Goal: Transaction & Acquisition: Book appointment/travel/reservation

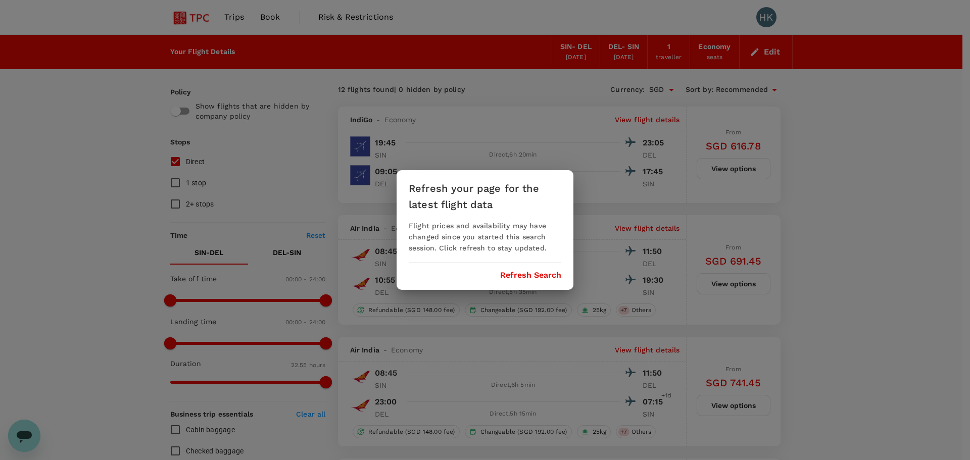
click at [529, 271] on button "Refresh Search" at bounding box center [530, 275] width 61 height 9
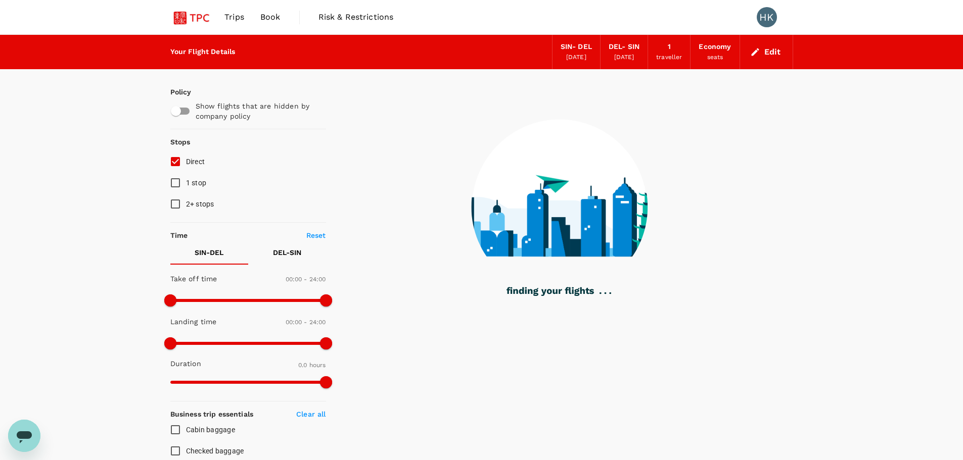
type input "950"
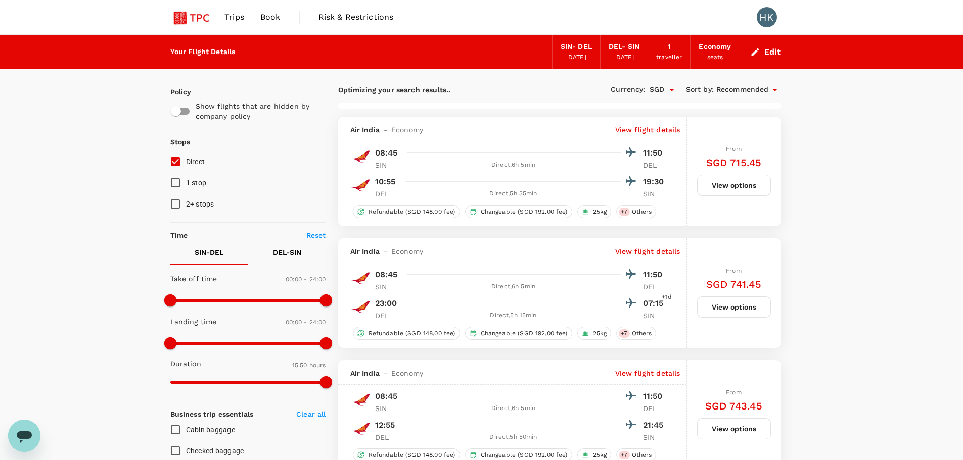
click at [185, 113] on input "checkbox" at bounding box center [176, 111] width 58 height 19
checkbox input "true"
type input "SGD"
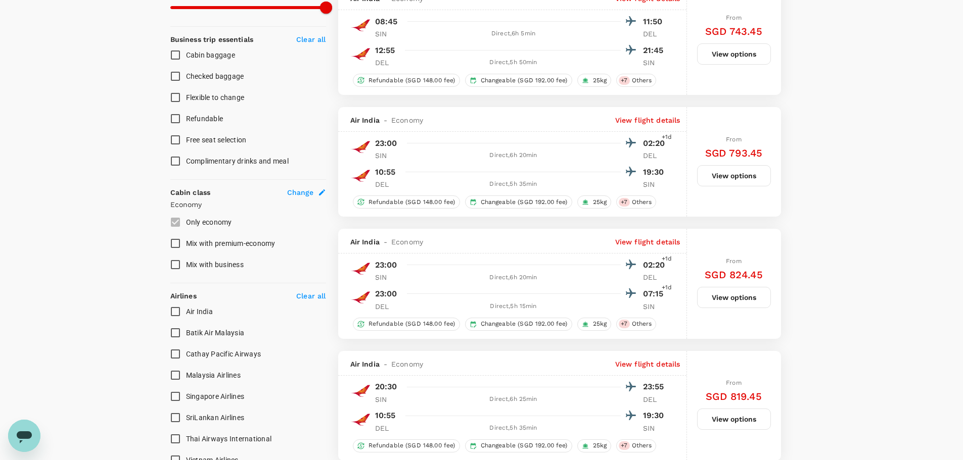
scroll to position [404, 0]
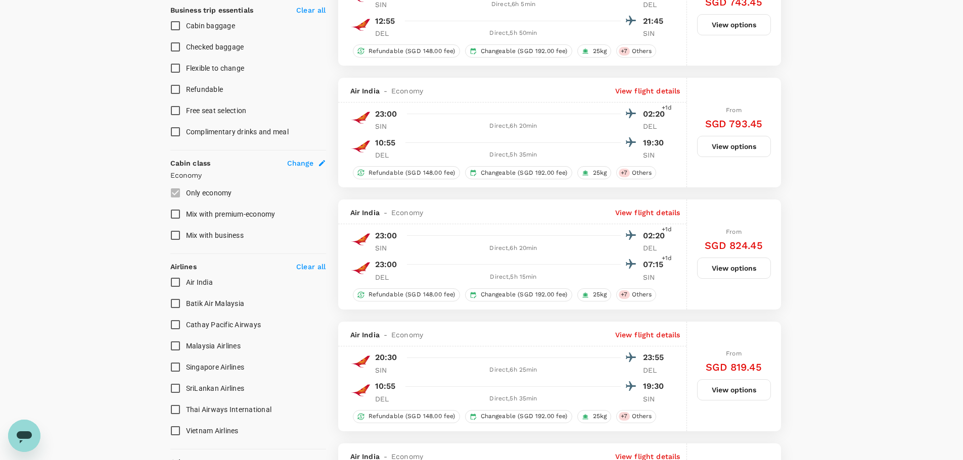
type input "1375"
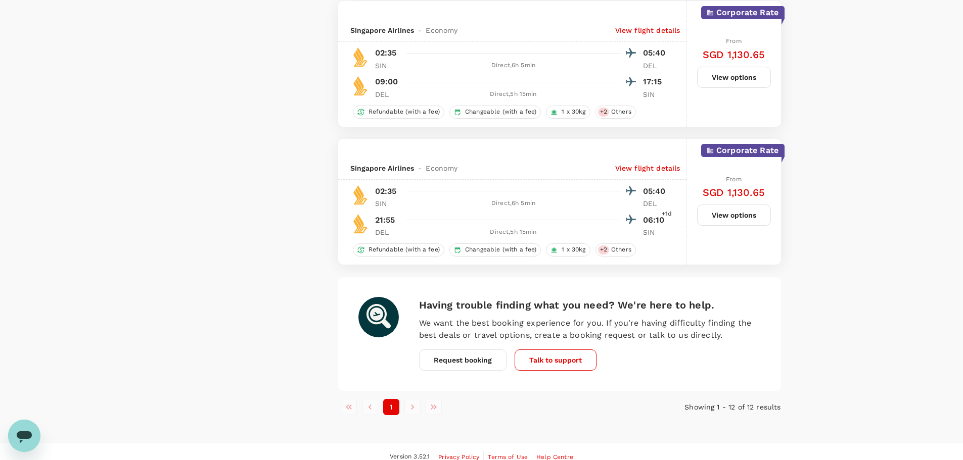
scroll to position [1334, 0]
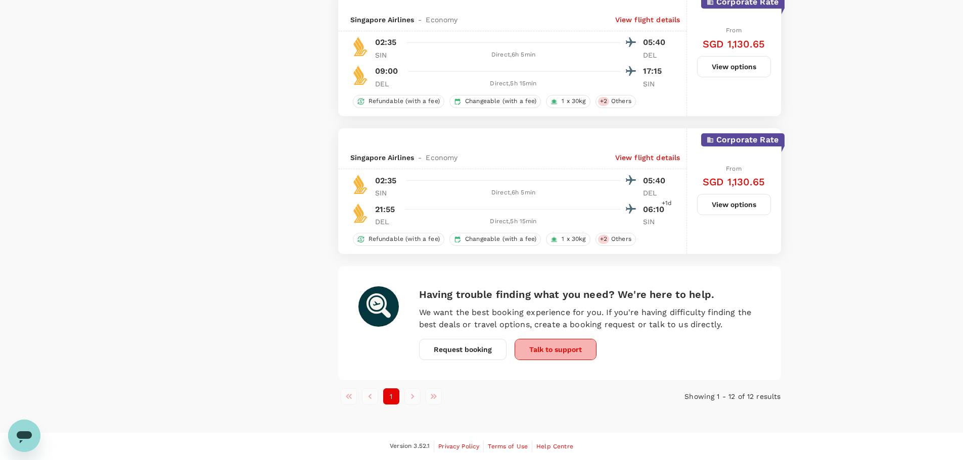
click at [560, 348] on button "Talk to support" at bounding box center [555, 349] width 82 height 21
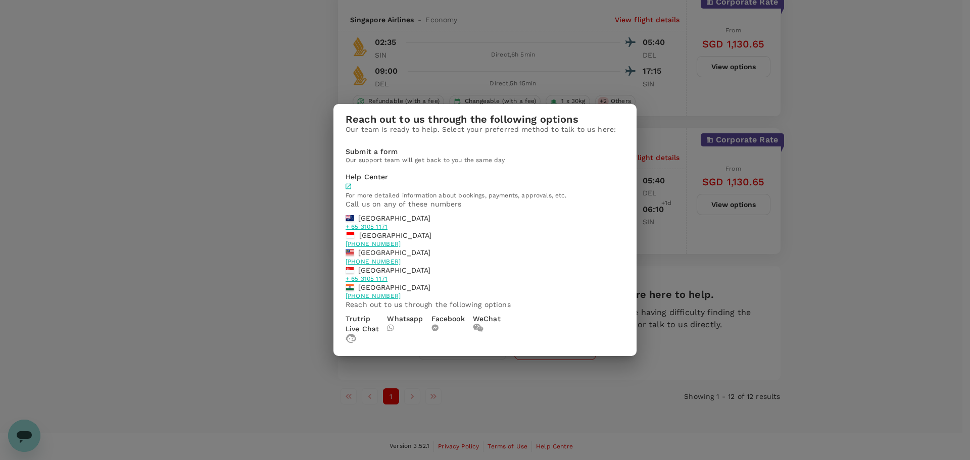
click at [423, 324] on p "Whatsapp" at bounding box center [405, 319] width 36 height 10
click at [896, 258] on div "Reach out to us through the following options Our team is ready to help. Select…" at bounding box center [485, 230] width 970 height 460
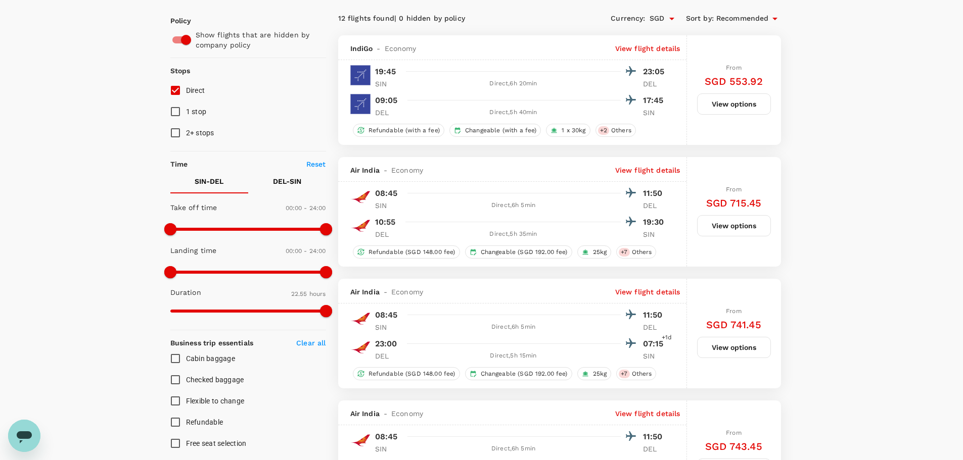
scroll to position [0, 0]
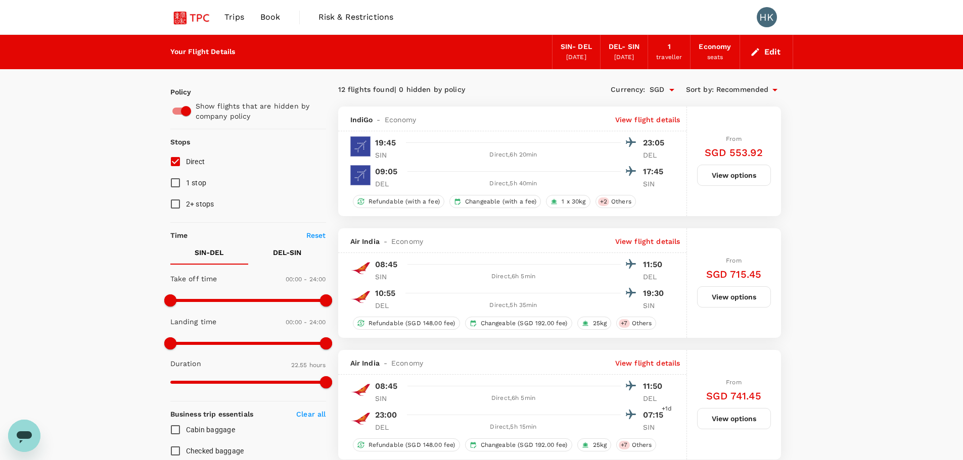
click at [229, 16] on span "Trips" at bounding box center [234, 17] width 20 height 12
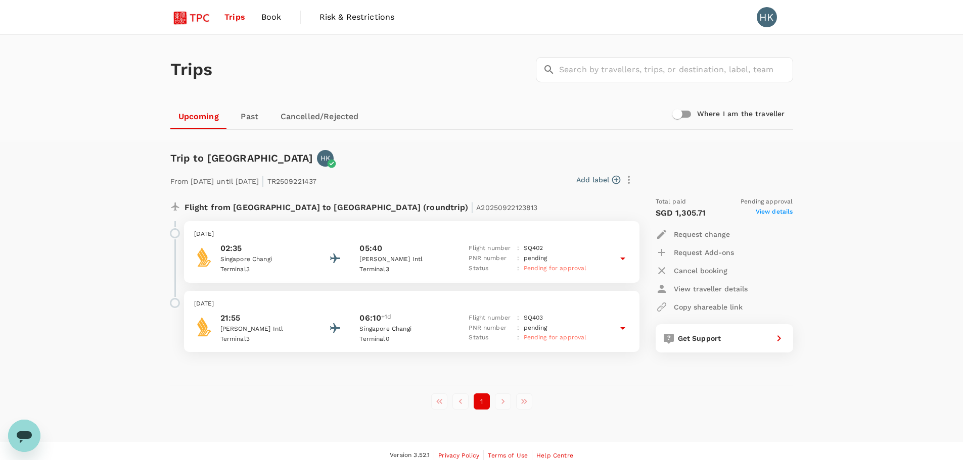
click at [621, 258] on icon at bounding box center [622, 259] width 5 height 3
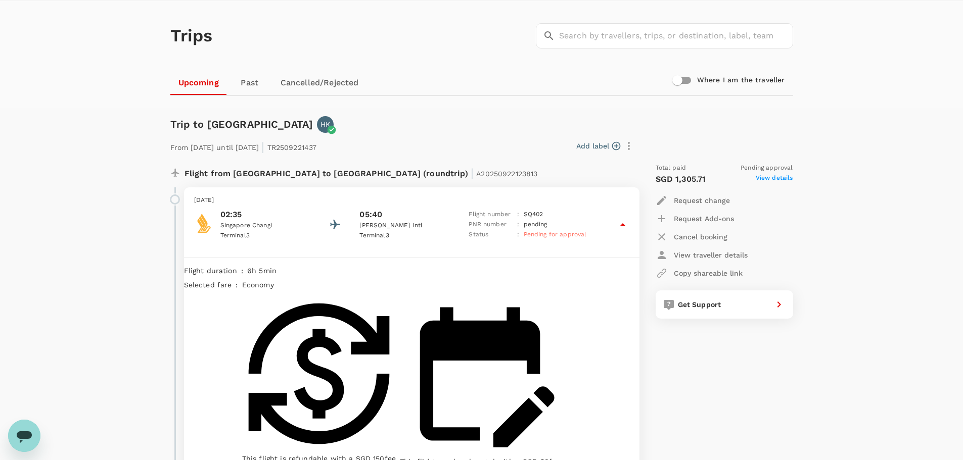
scroll to position [101, 0]
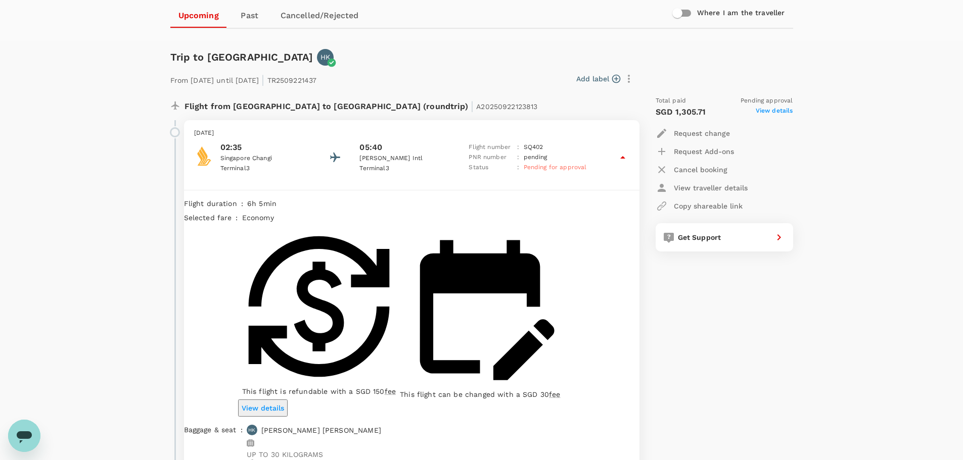
click at [623, 158] on icon at bounding box center [622, 157] width 5 height 3
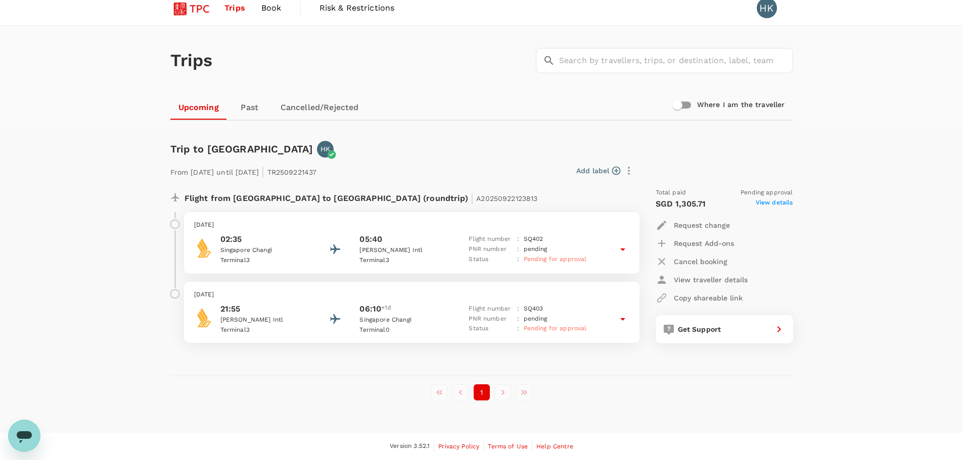
scroll to position [9, 0]
click at [266, 11] on span "Book" at bounding box center [271, 8] width 20 height 12
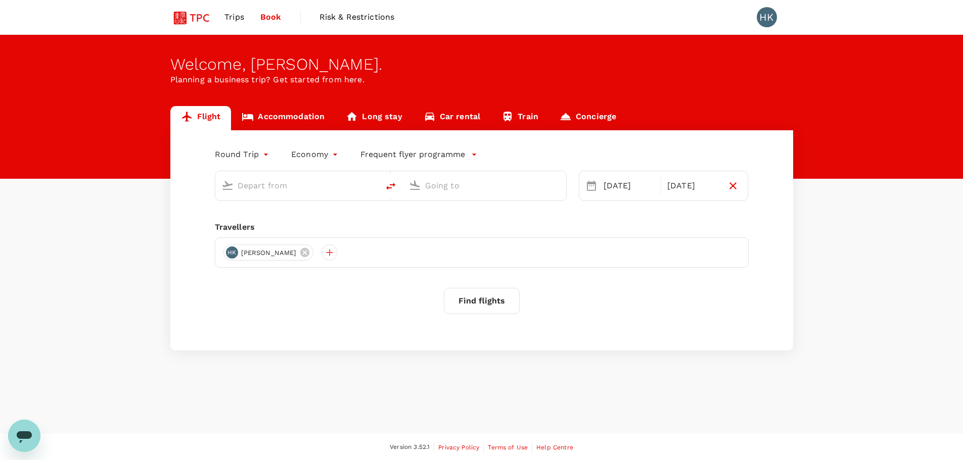
type input "Singapore Changi (SIN)"
type input "[PERSON_NAME] Intl (DEL)"
type input "Singapore Changi (SIN)"
type input "[PERSON_NAME] Intl (DEL)"
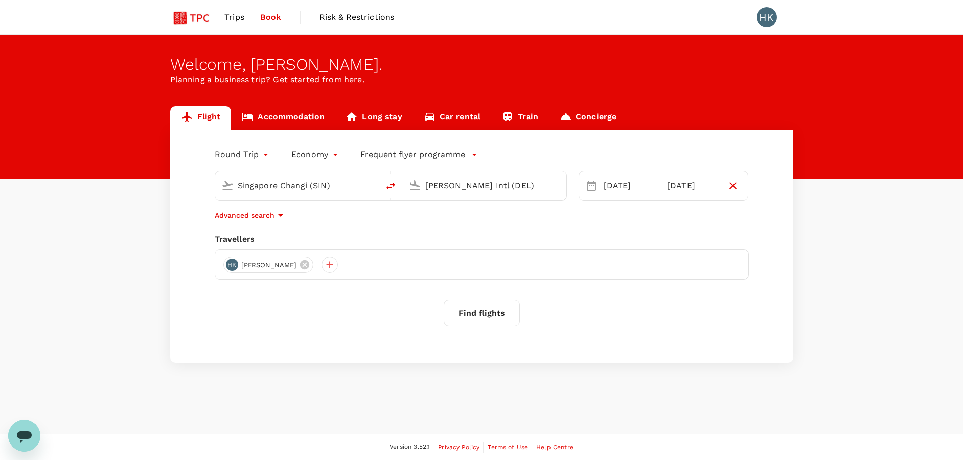
click at [494, 312] on button "Find flights" at bounding box center [482, 313] width 76 height 26
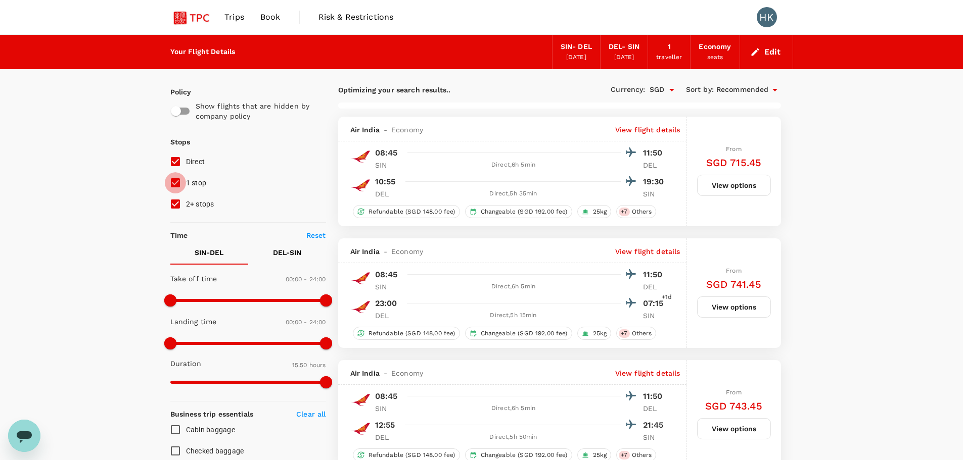
click at [175, 179] on input "1 stop" at bounding box center [175, 182] width 21 height 21
checkbox input "false"
click at [177, 205] on input "2+ stops" at bounding box center [175, 204] width 21 height 21
checkbox input "false"
type input "1375"
